Goal: Navigation & Orientation: Find specific page/section

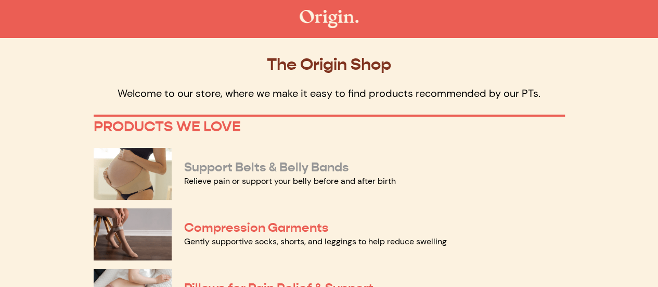
click at [248, 168] on link "Support Belts & Belly Bands" at bounding box center [266, 167] width 165 height 16
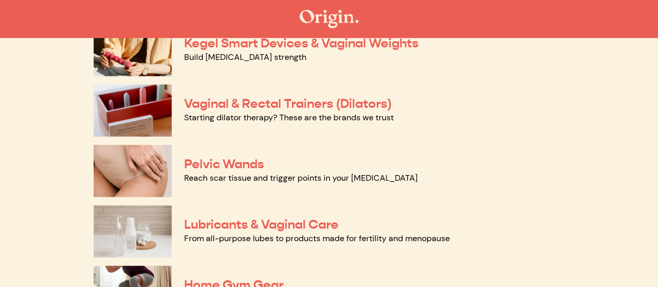
scroll to position [424, 0]
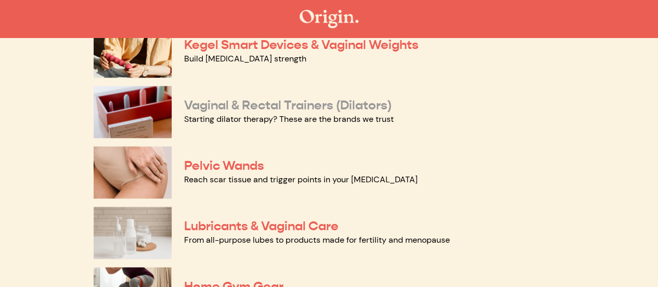
click at [267, 106] on link "Vaginal & Rectal Trainers (Dilators)" at bounding box center [288, 105] width 208 height 16
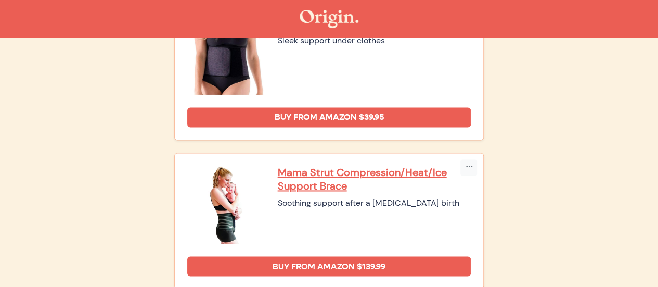
scroll to position [875, 0]
